Goal: Task Accomplishment & Management: Manage account settings

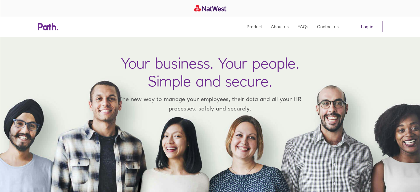
click at [364, 24] on link "Log in" at bounding box center [367, 26] width 31 height 11
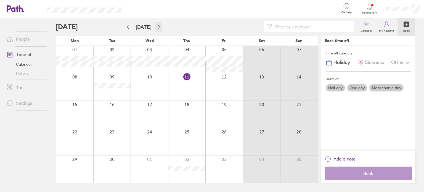
click at [158, 28] on icon "button" at bounding box center [159, 27] width 4 height 4
click at [183, 167] on div at bounding box center [187, 169] width 38 height 27
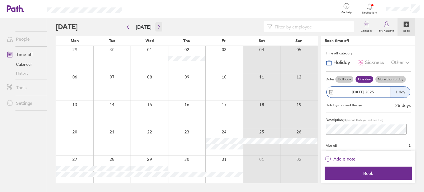
click at [157, 27] on icon "button" at bounding box center [159, 27] width 4 height 4
click at [157, 25] on icon "button" at bounding box center [159, 27] width 4 height 4
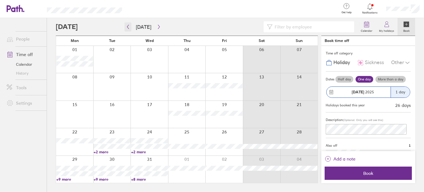
click at [127, 27] on icon "button" at bounding box center [128, 27] width 4 height 4
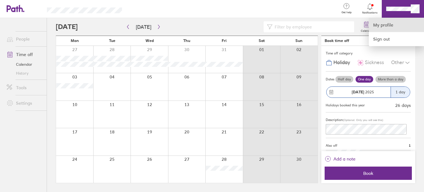
click at [387, 24] on link "My profile" at bounding box center [396, 25] width 55 height 14
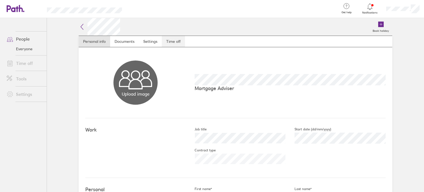
click at [170, 43] on link "Time off" at bounding box center [173, 41] width 23 height 11
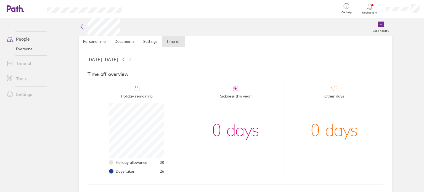
click at [24, 38] on link "People" at bounding box center [24, 38] width 44 height 11
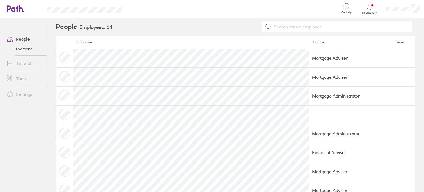
click at [6, 3] on header "Get help FAQs Contact us Notifications My profile Sign out" at bounding box center [212, 9] width 424 height 18
click at [12, 9] on icon at bounding box center [13, 8] width 12 height 7
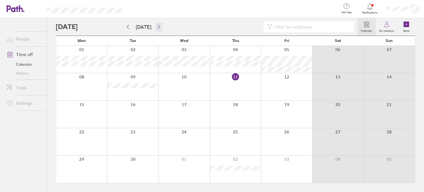
click at [157, 28] on icon "button" at bounding box center [159, 27] width 4 height 4
click at [141, 159] on div at bounding box center [132, 169] width 51 height 27
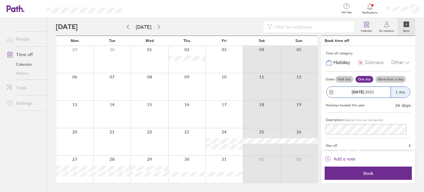
click at [149, 159] on div at bounding box center [150, 169] width 38 height 27
click at [182, 162] on div at bounding box center [187, 169] width 38 height 27
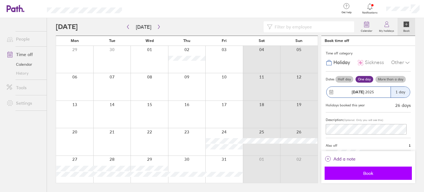
click at [377, 173] on span "Book" at bounding box center [369, 173] width 80 height 5
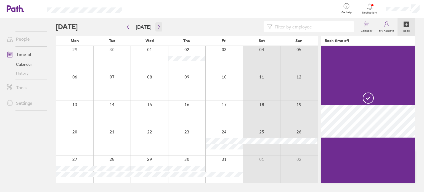
click at [155, 27] on button "button" at bounding box center [158, 26] width 7 height 9
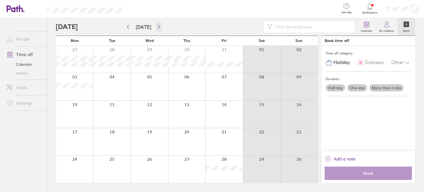
click at [157, 26] on icon "button" at bounding box center [159, 27] width 4 height 4
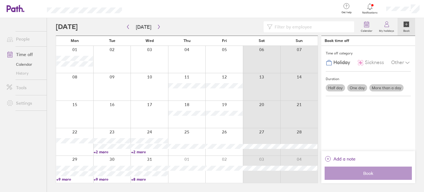
click at [104, 152] on link "+2 more" at bounding box center [112, 151] width 37 height 5
click at [151, 115] on div at bounding box center [150, 114] width 38 height 27
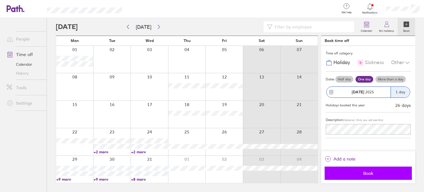
click at [376, 175] on span "Book" at bounding box center [369, 173] width 80 height 5
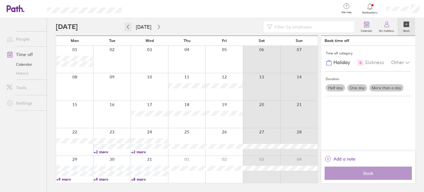
click at [127, 26] on icon "button" at bounding box center [128, 27] width 4 height 4
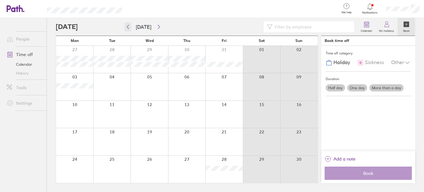
click at [129, 31] on button "button" at bounding box center [128, 26] width 7 height 9
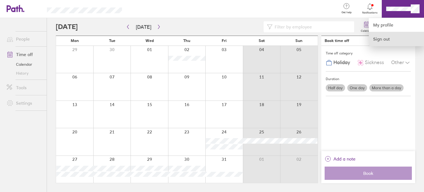
click at [383, 42] on link "Sign out" at bounding box center [396, 39] width 55 height 14
